Goal: Task Accomplishment & Management: Manage account settings

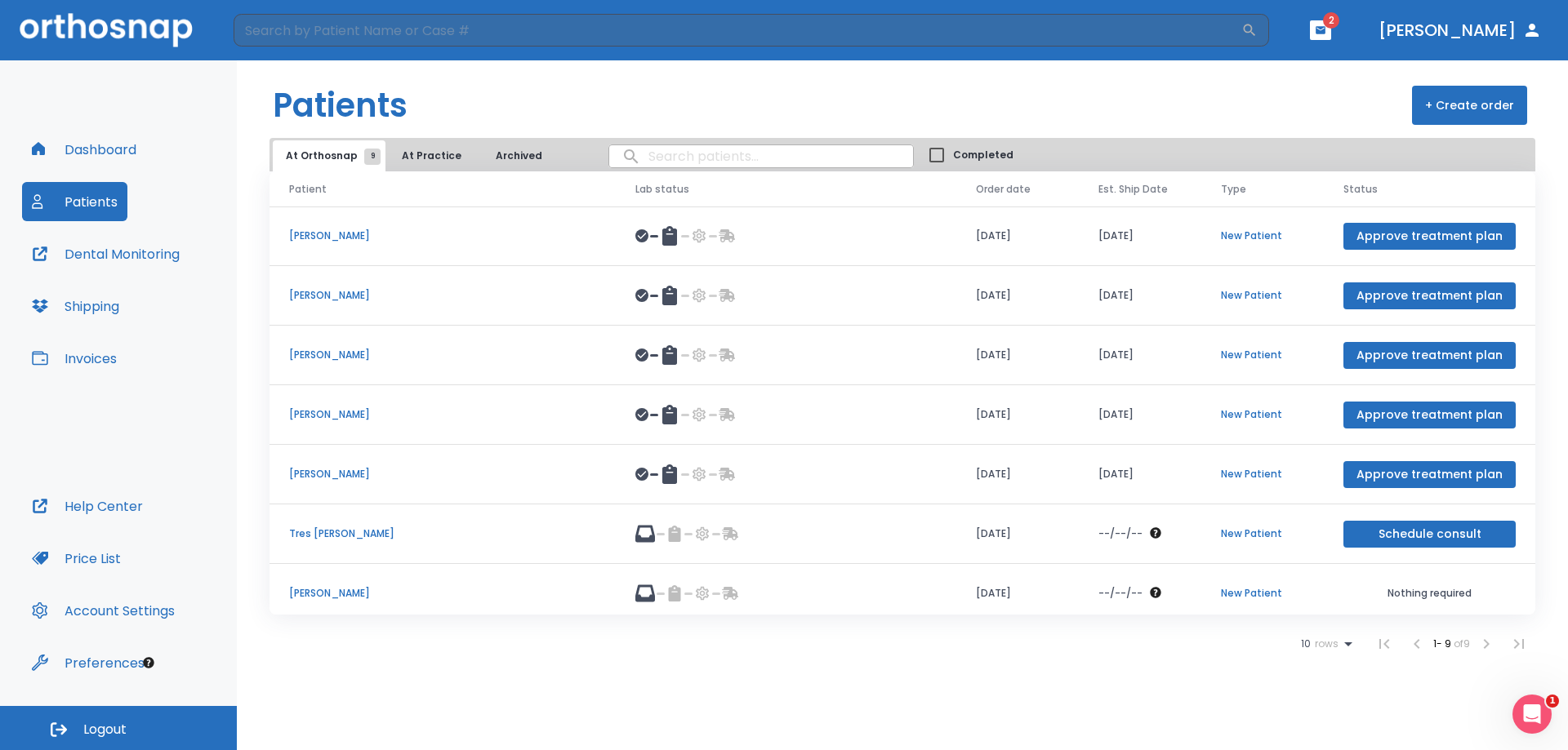
click at [1381, 352] on button "Approve treatment plan" at bounding box center [1430, 356] width 173 height 27
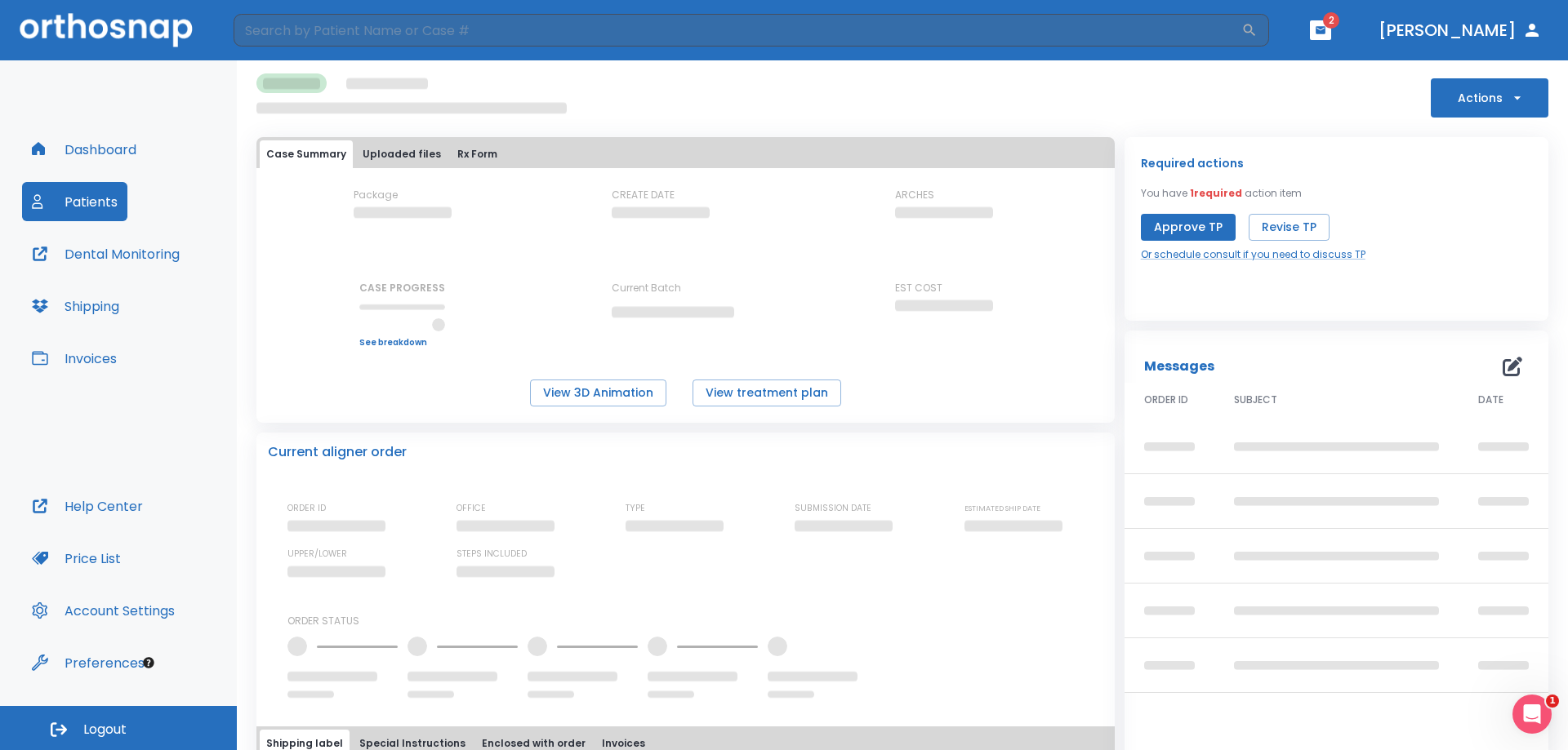
click at [1170, 231] on button "Approve TP" at bounding box center [1188, 227] width 95 height 27
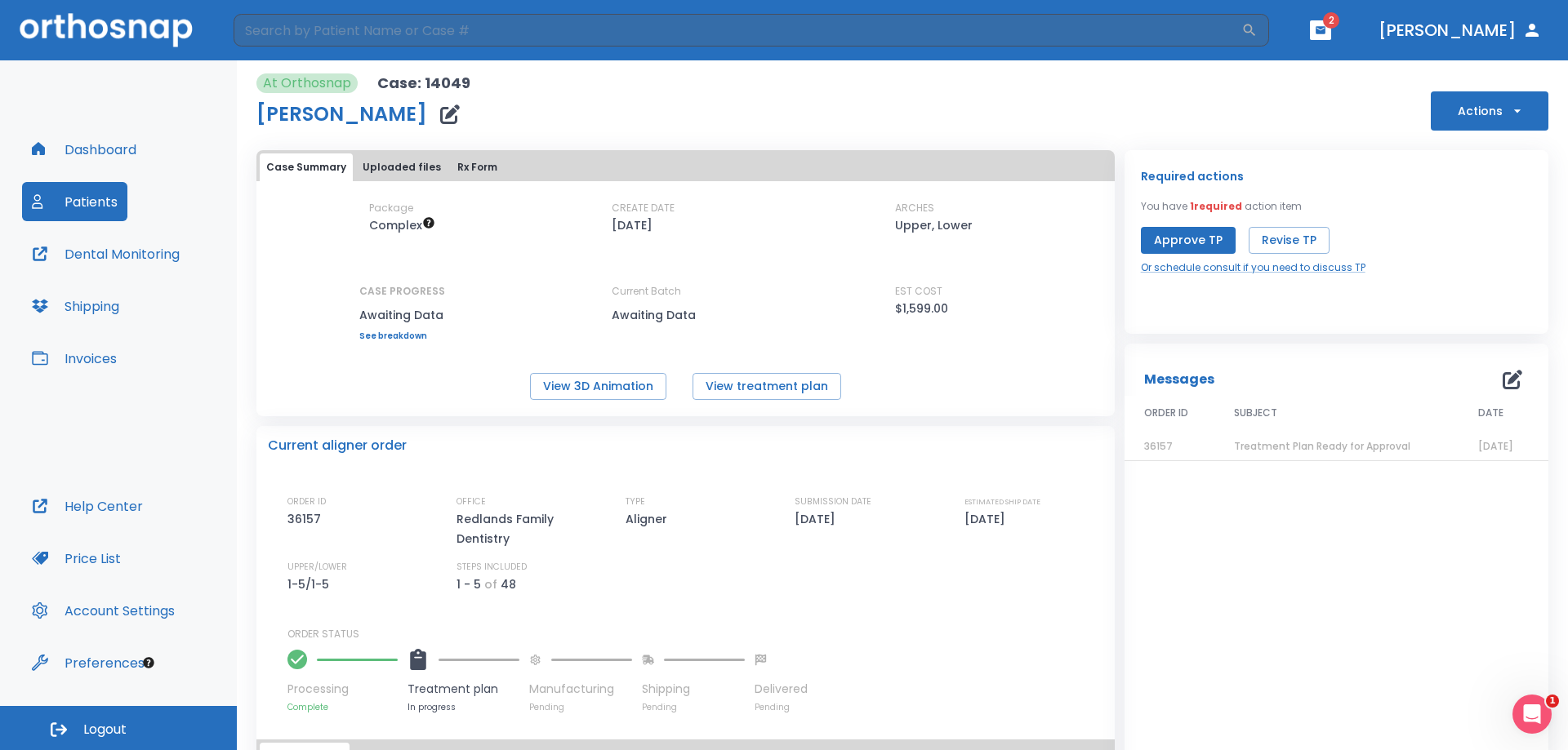
click at [1153, 249] on button "Approve TP" at bounding box center [1188, 240] width 95 height 27
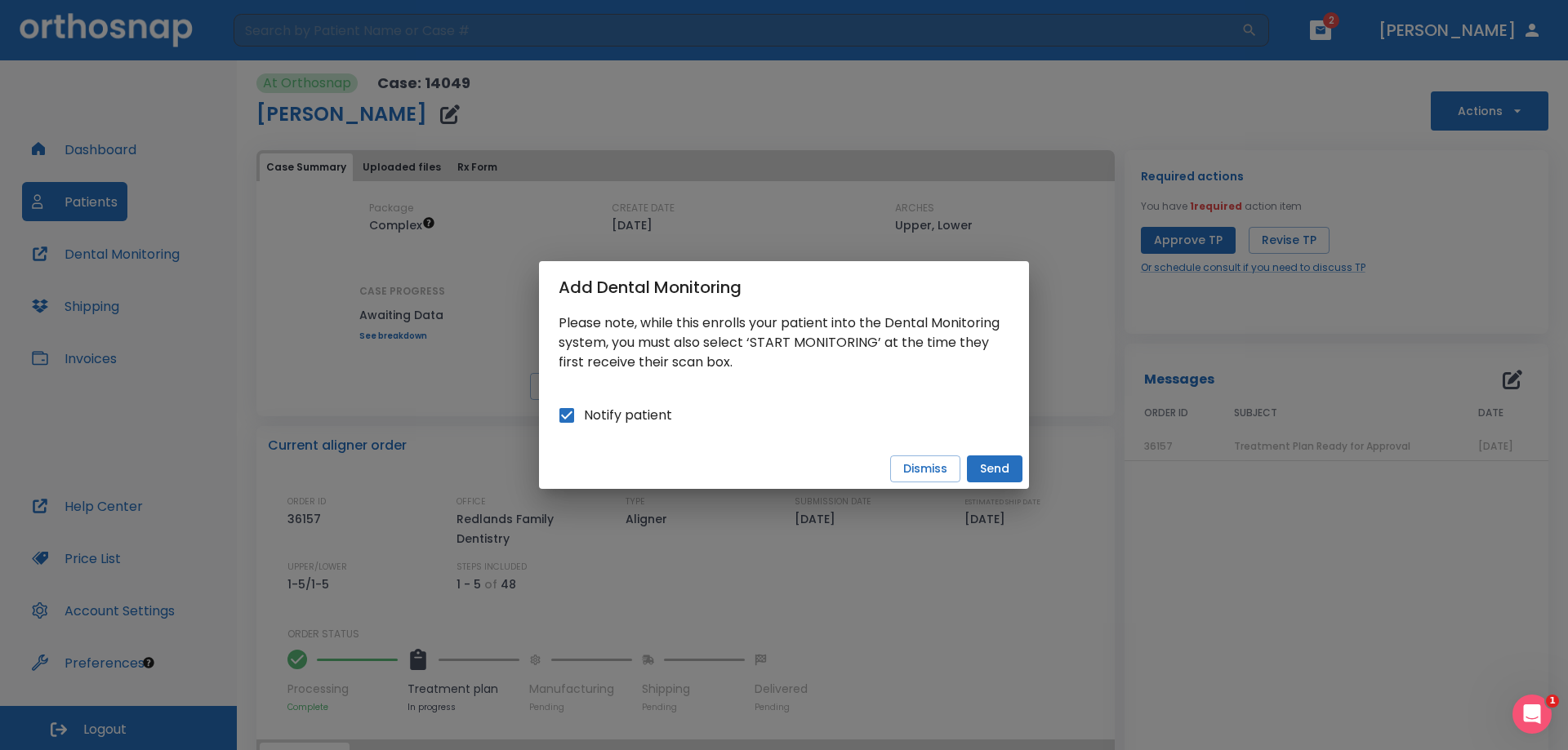
click at [1006, 468] on button "Send" at bounding box center [995, 469] width 56 height 27
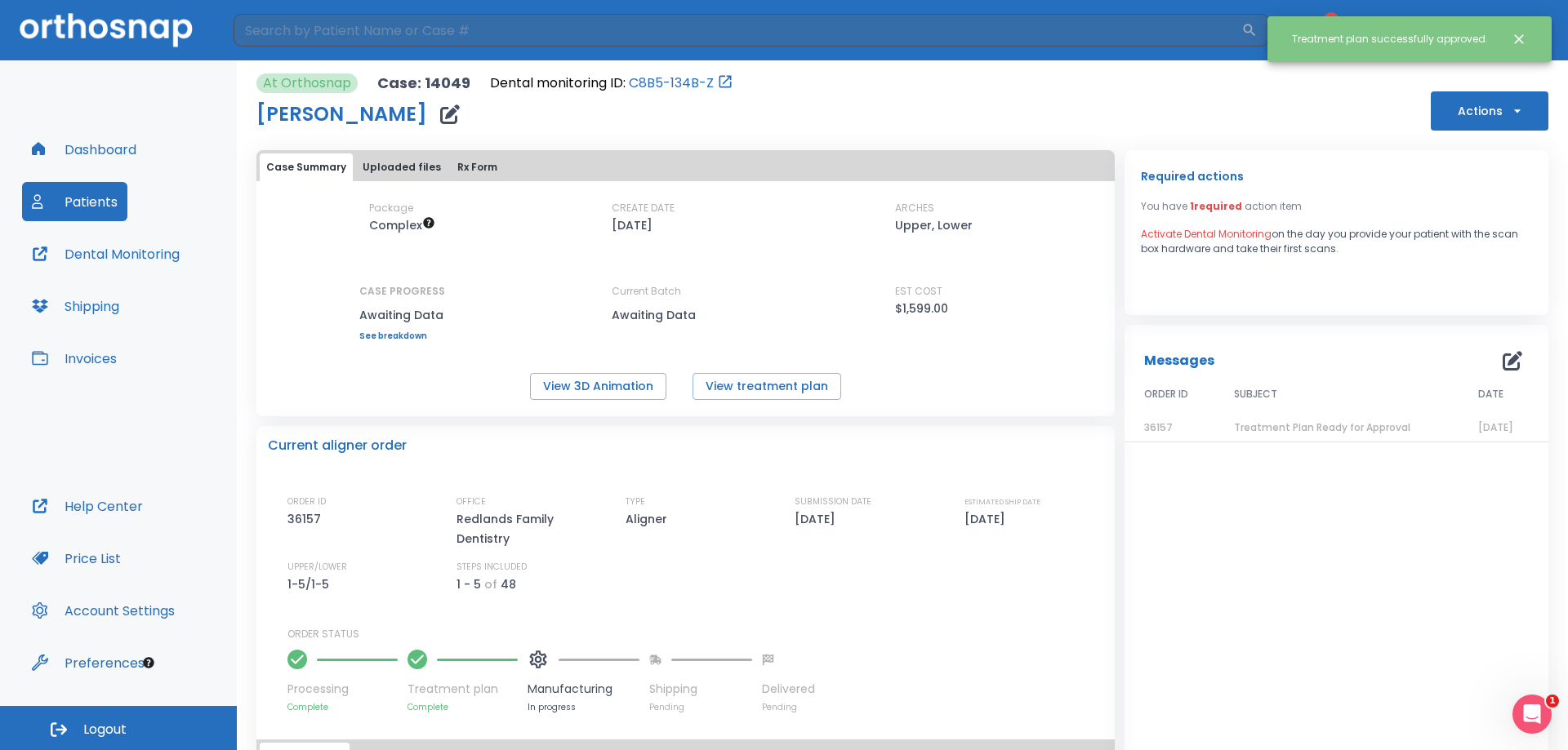
click at [124, 256] on button "Dental Monitoring" at bounding box center [106, 254] width 167 height 39
click at [123, 253] on button "Dental Monitoring" at bounding box center [106, 254] width 167 height 39
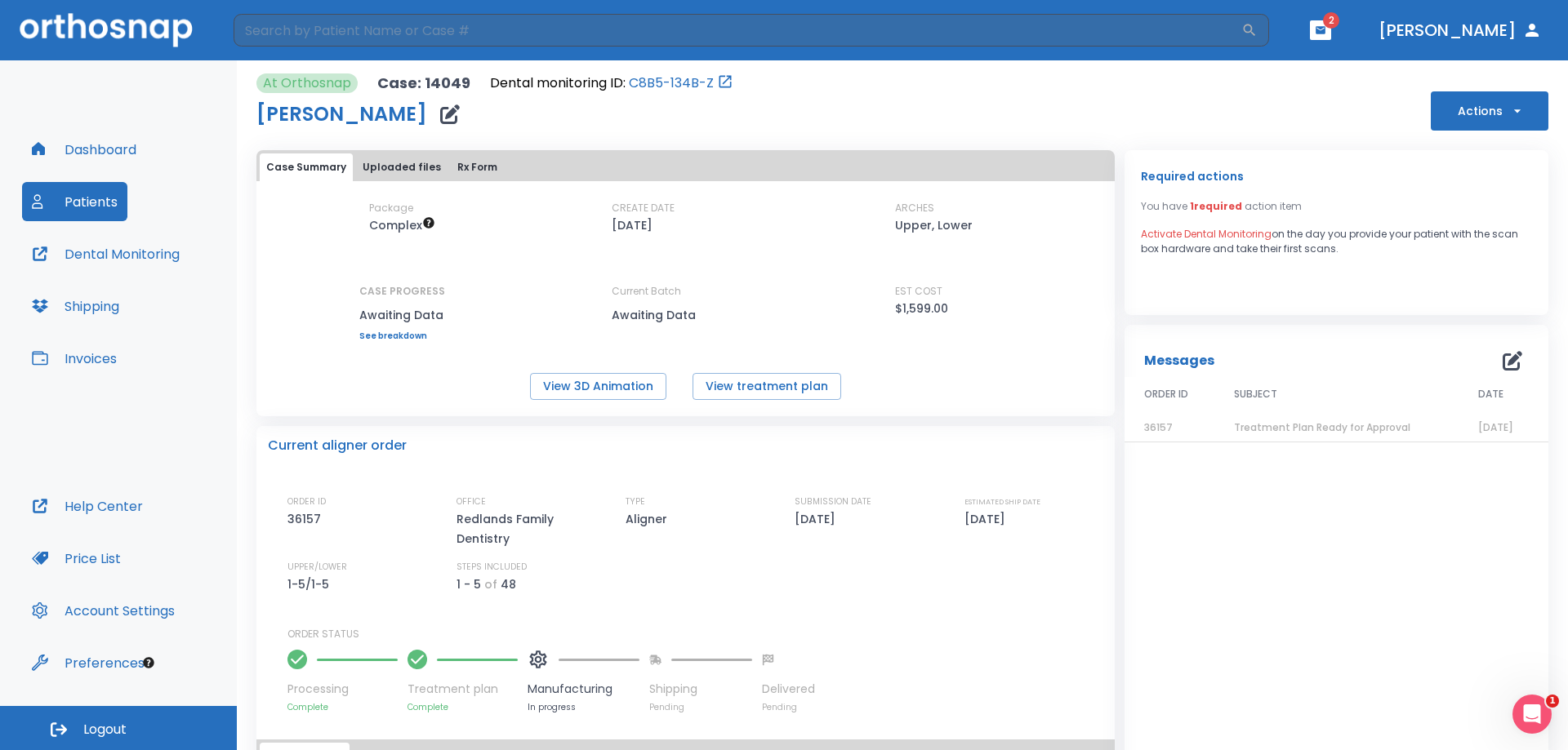
click at [1494, 118] on button "Actions" at bounding box center [1489, 111] width 118 height 39
click at [1083, 101] on div at bounding box center [784, 375] width 1568 height 750
click at [158, 249] on button "Dental Monitoring" at bounding box center [106, 254] width 167 height 39
